Goal: Task Accomplishment & Management: Use online tool/utility

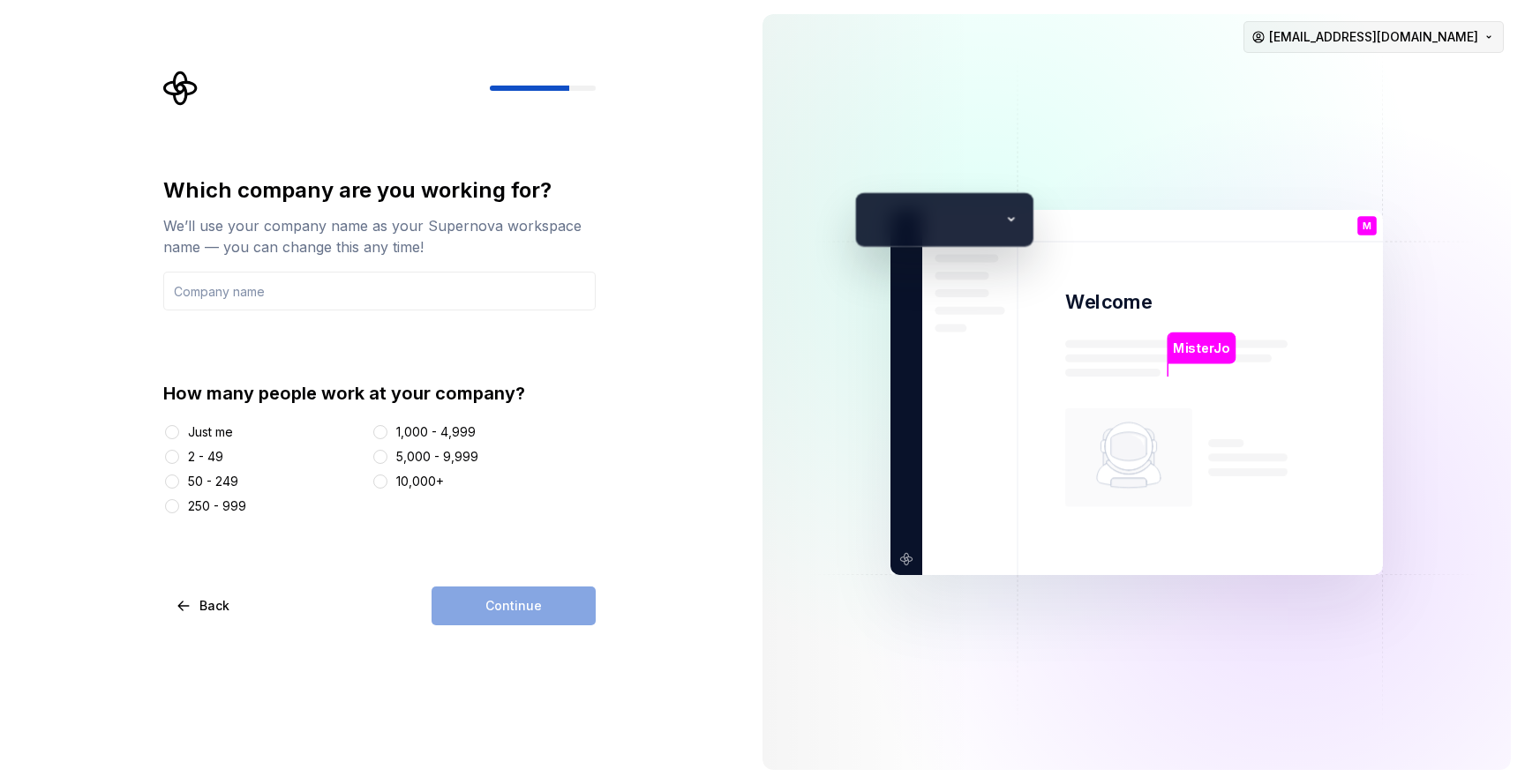
click at [1468, 45] on html "Which company are you working for? We’ll use your company name as your Supernov…" at bounding box center [762, 392] width 1525 height 784
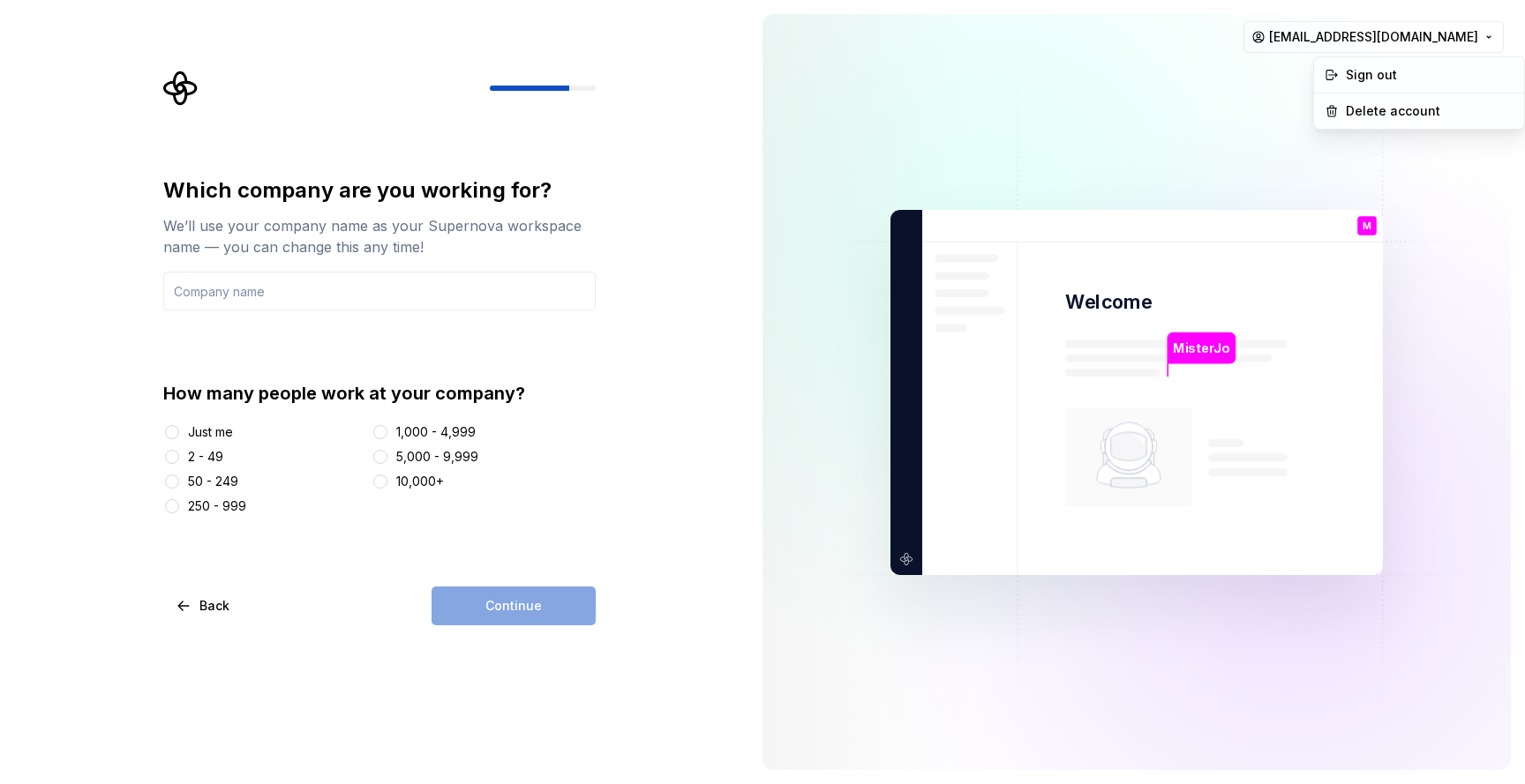
click at [531, 88] on html "Which company are you working for? We’ll use your company name as your Supernov…" at bounding box center [762, 392] width 1525 height 784
click at [269, 296] on input "text" at bounding box center [379, 291] width 432 height 39
click at [1011, 225] on div "MisterJo Welcome M You Ai prompter T B +3 Thomas Brooke Jamie" at bounding box center [1137, 392] width 493 height 365
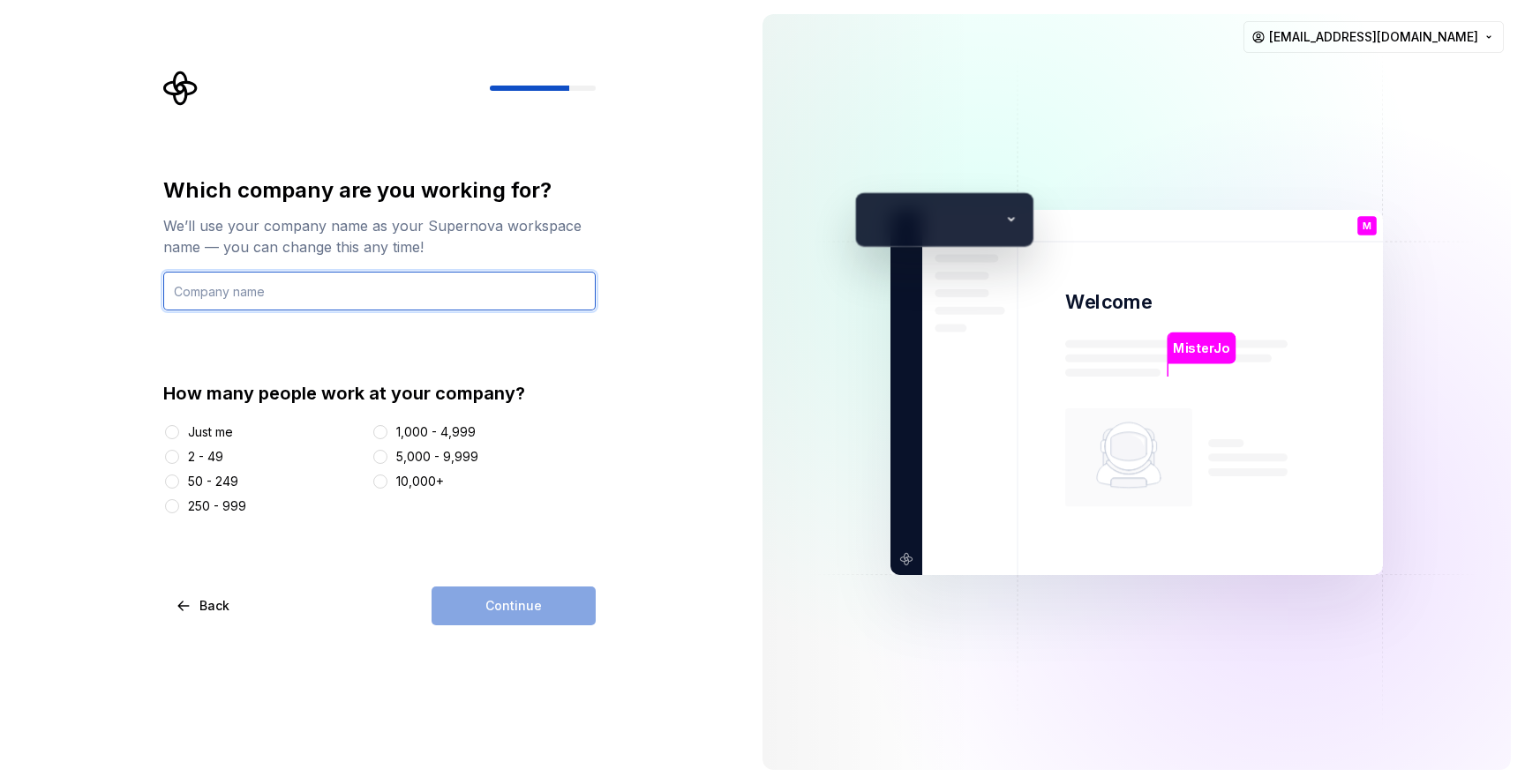
click at [249, 296] on input "text" at bounding box center [379, 291] width 432 height 39
type input "Studio3Koewe"
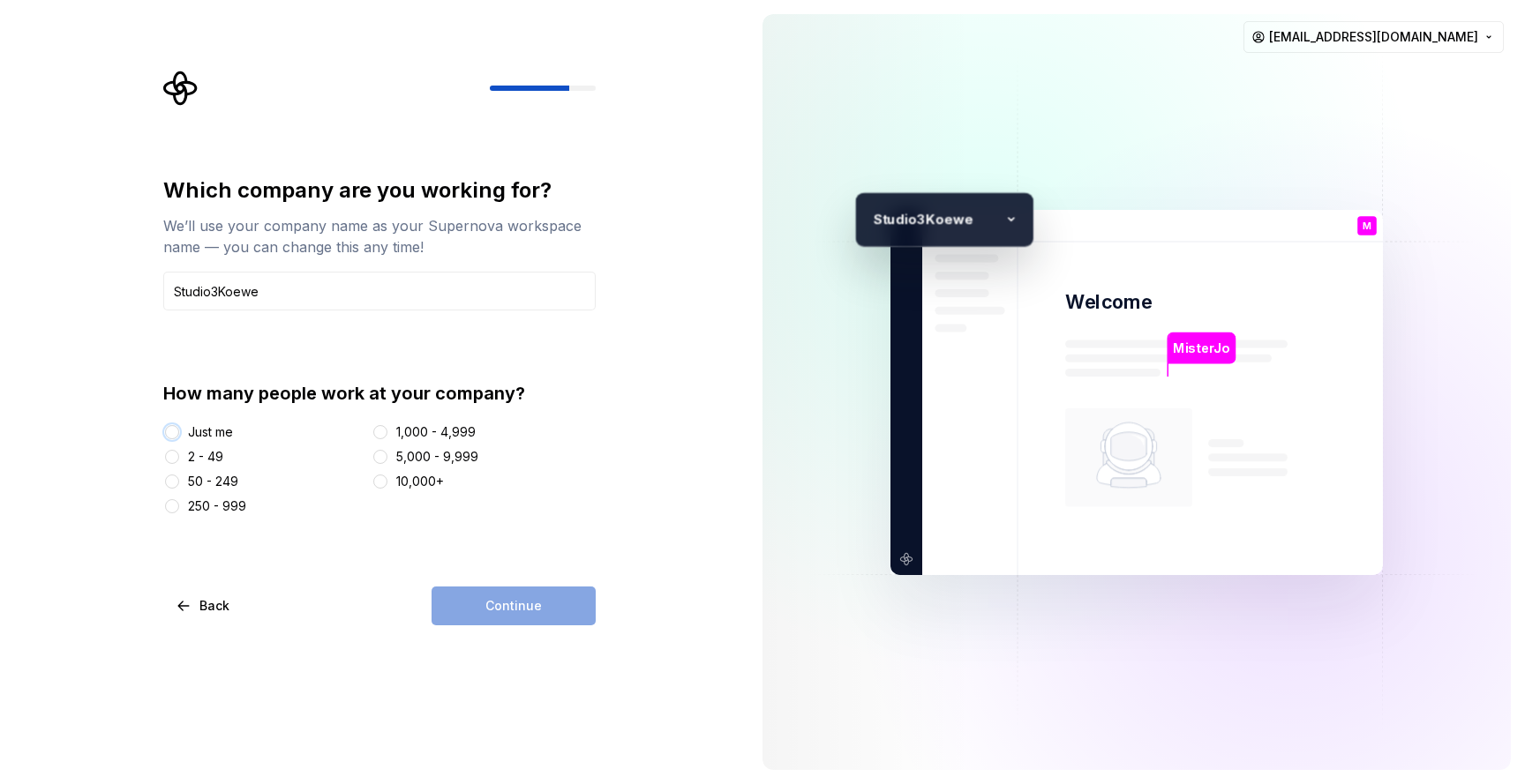
click at [175, 436] on button "Just me" at bounding box center [172, 432] width 14 height 14
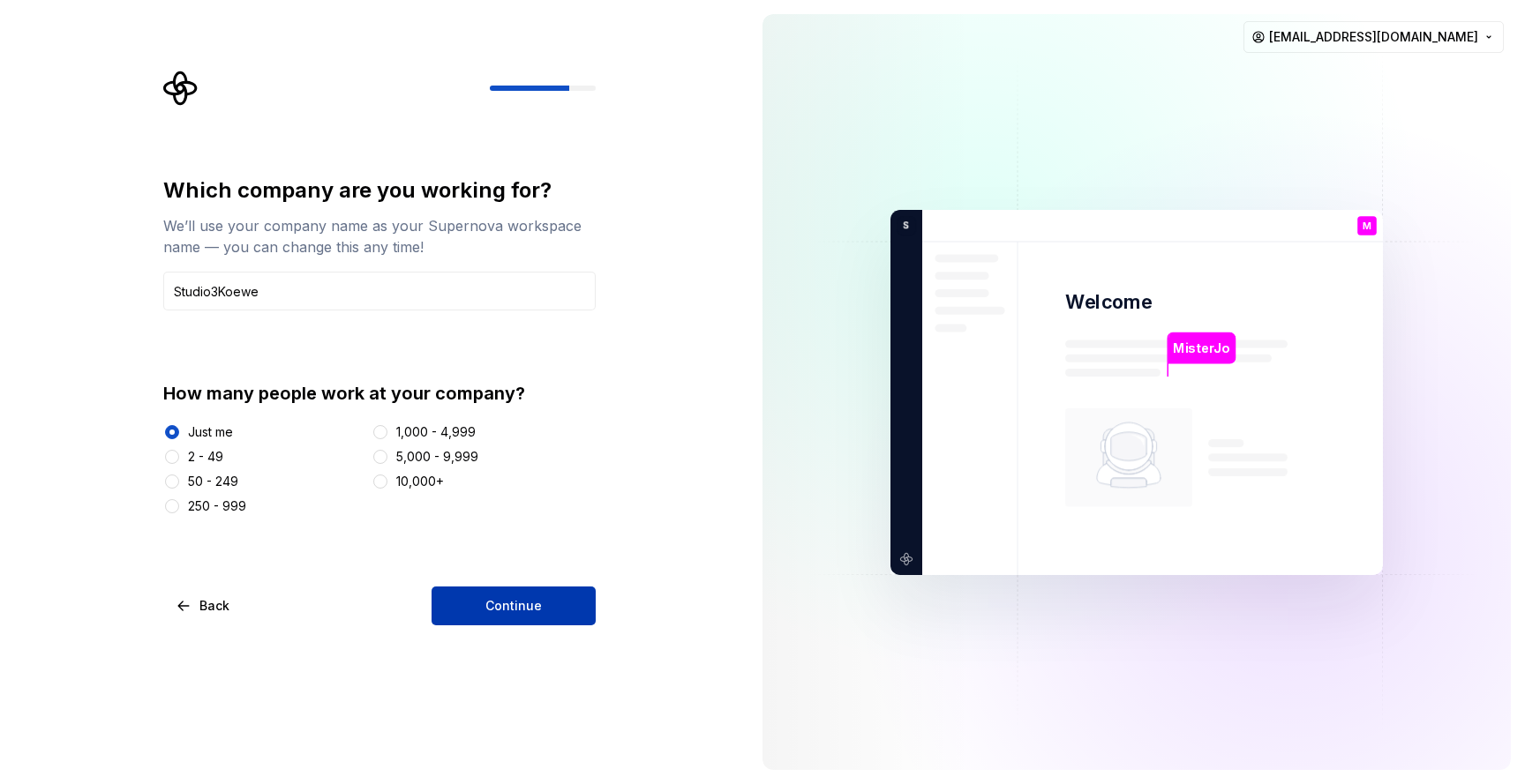
click at [490, 607] on span "Continue" at bounding box center [513, 606] width 57 height 18
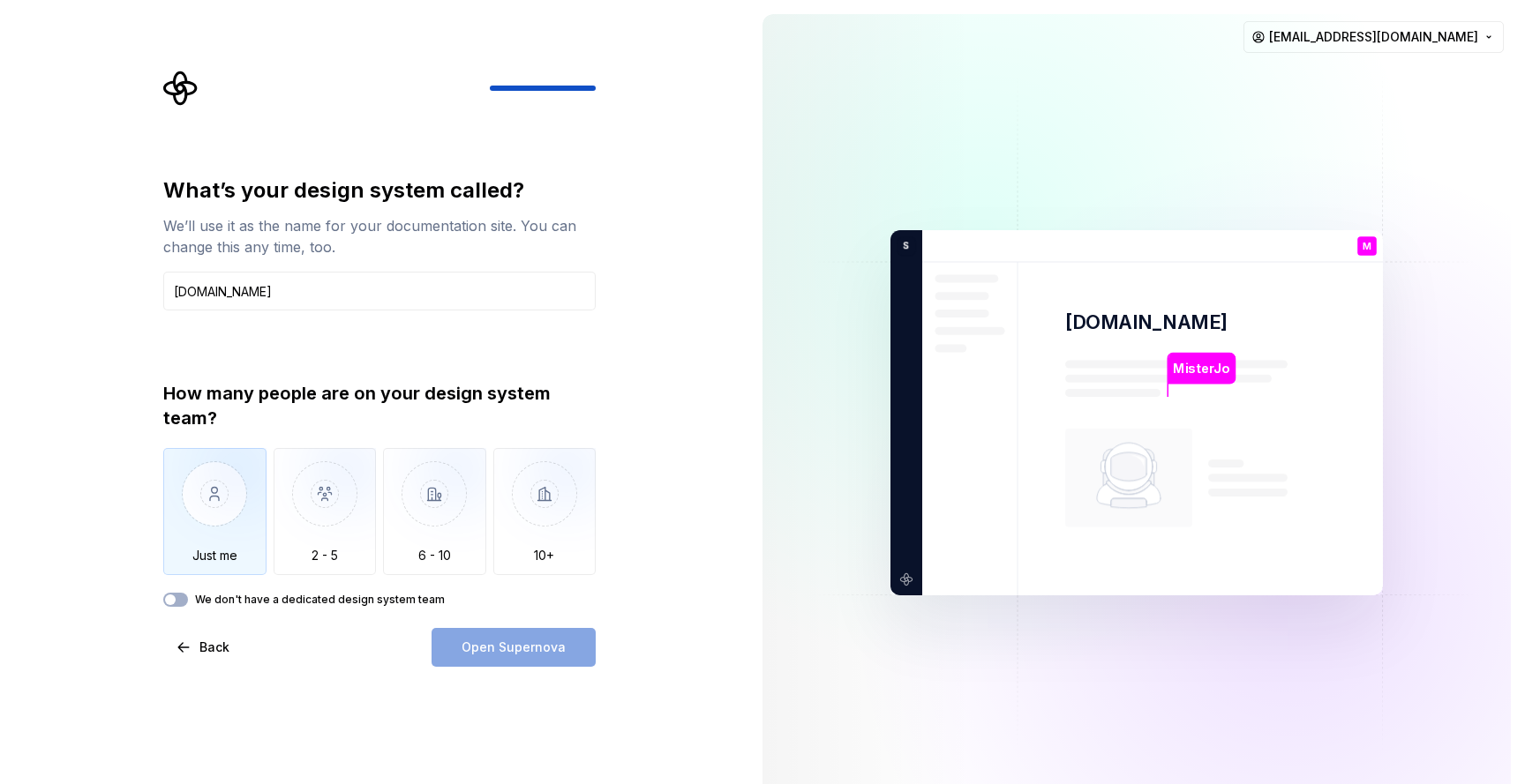
type input "Videoproductie.live"
click at [202, 510] on img "button" at bounding box center [214, 507] width 103 height 118
click at [563, 652] on button "Open Supernova" at bounding box center [513, 647] width 164 height 39
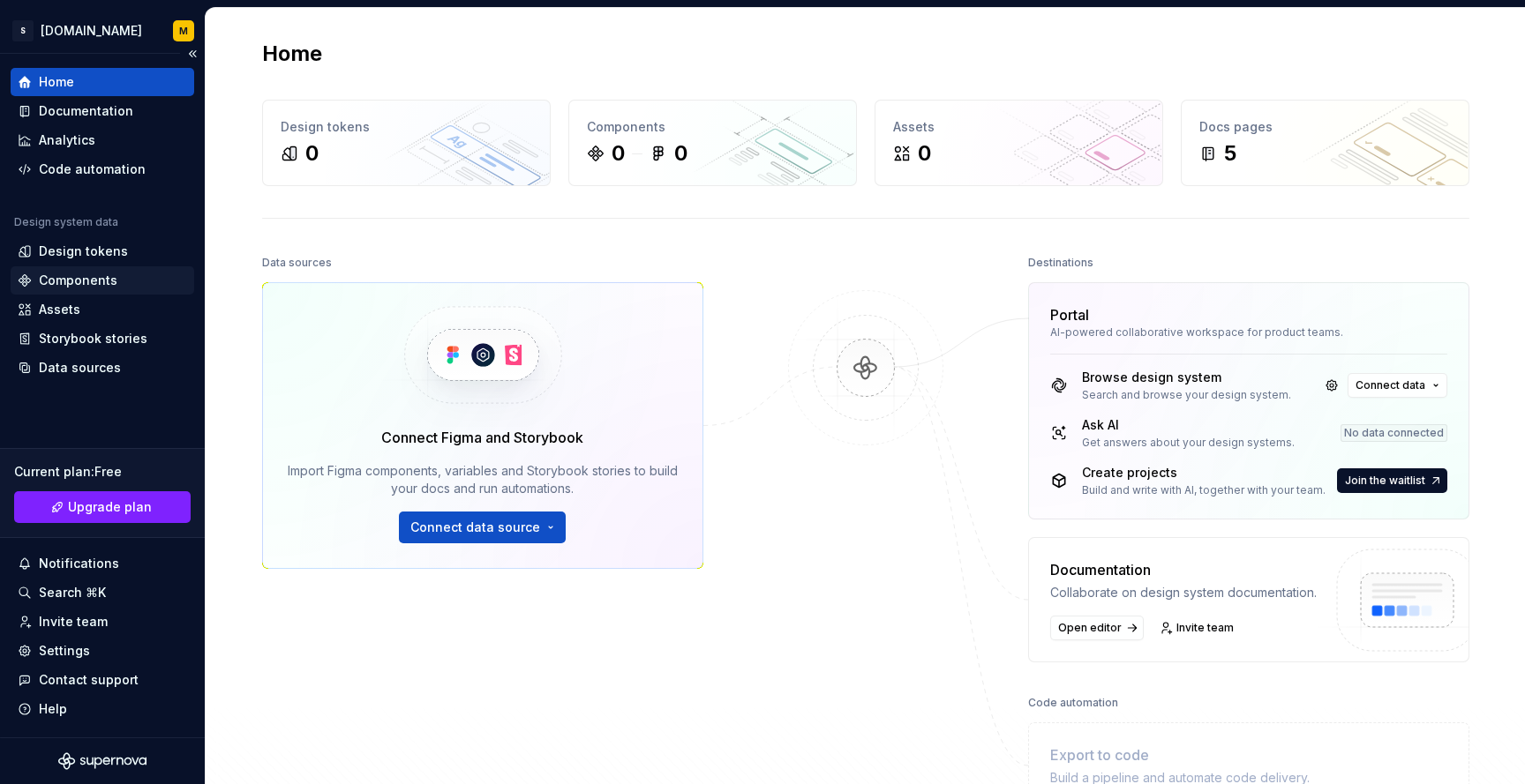
click at [93, 287] on div "Components" at bounding box center [77, 280] width 78 height 18
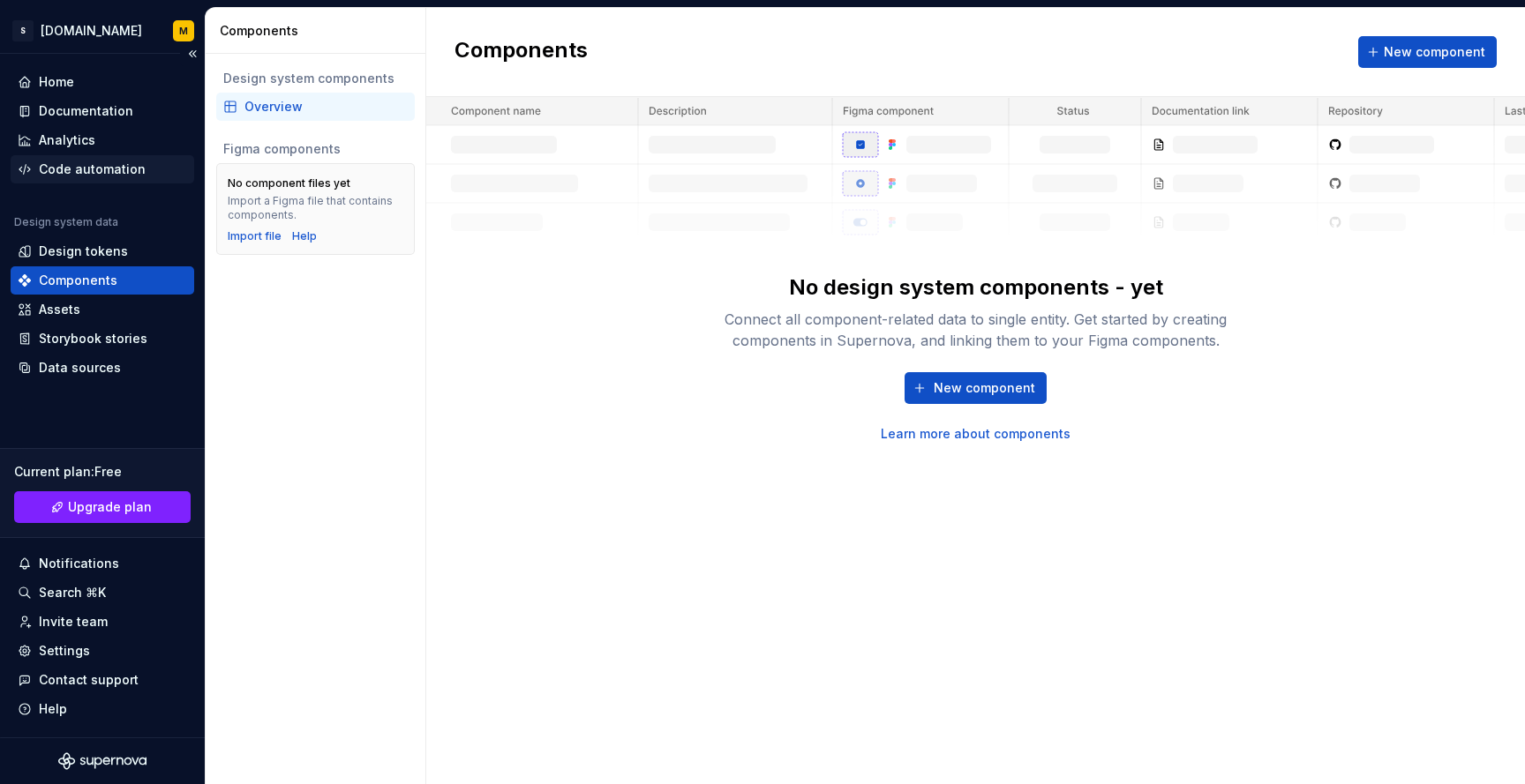
click at [81, 172] on div "Code automation" at bounding box center [92, 169] width 107 height 18
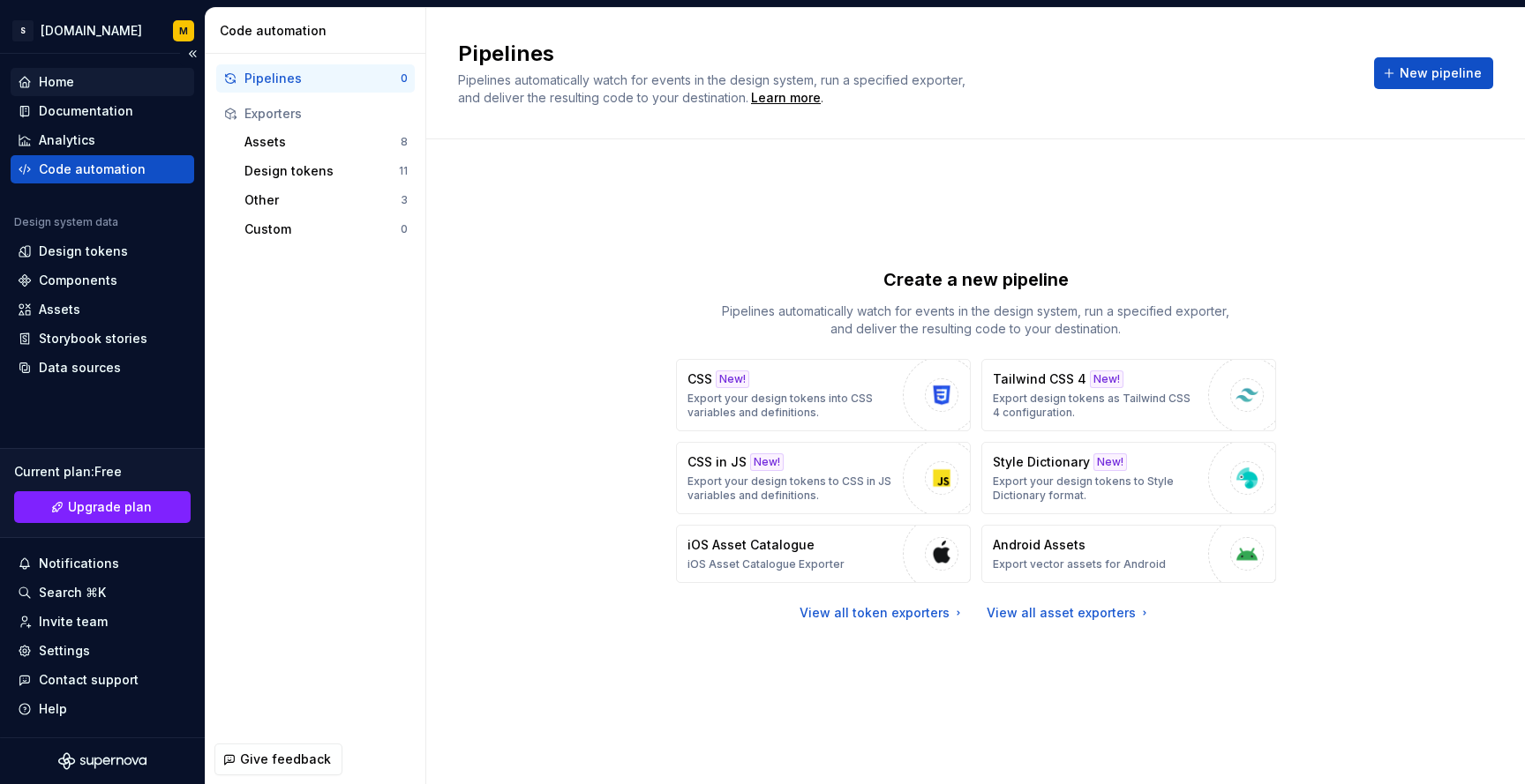
click at [81, 78] on div "Home" at bounding box center [103, 82] width 170 height 18
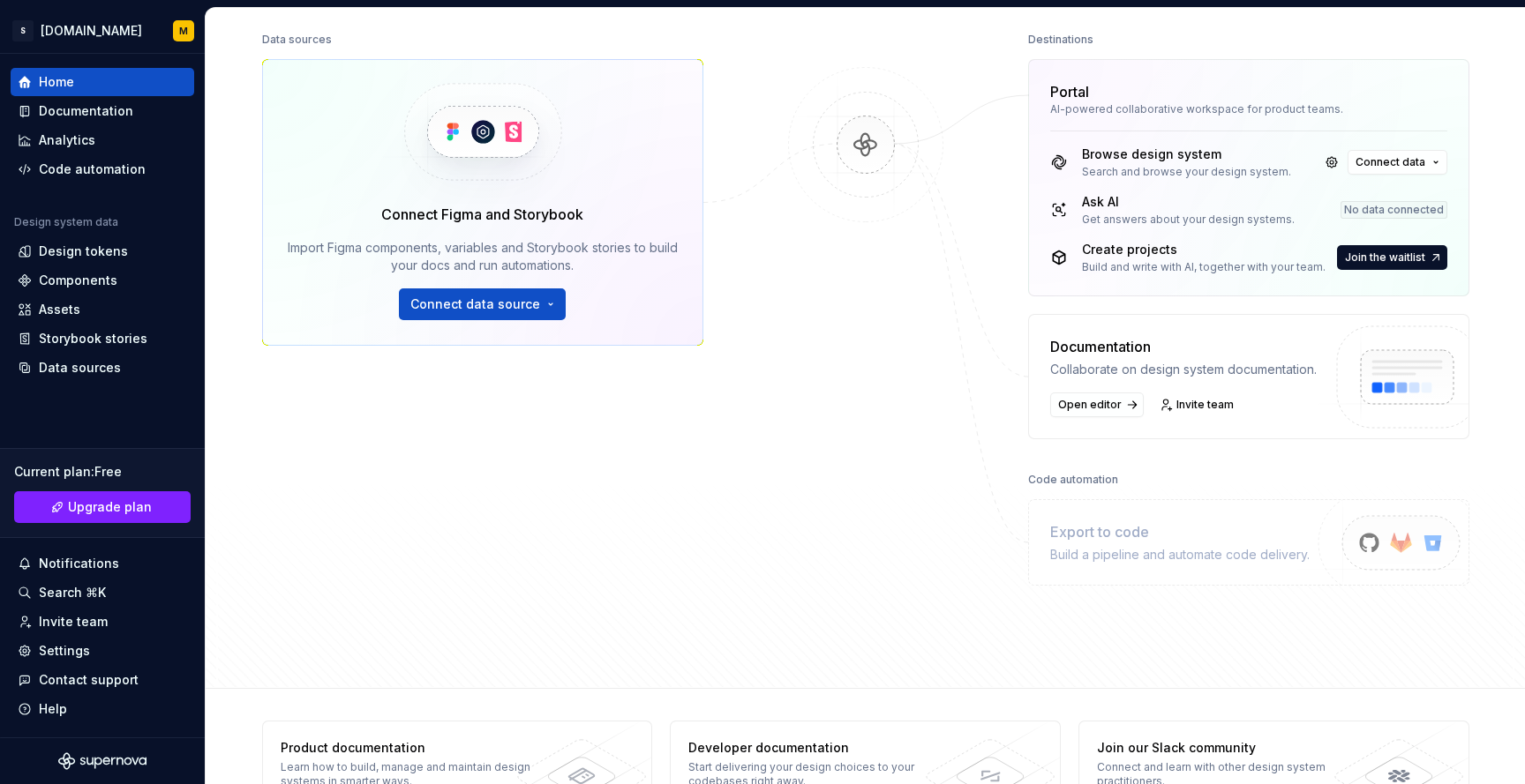
scroll to position [278, 0]
